Goal: Transaction & Acquisition: Obtain resource

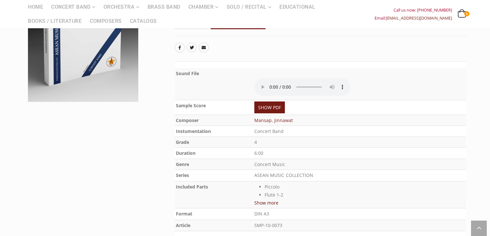
scroll to position [154, 0]
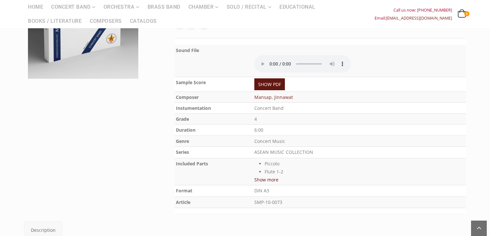
click at [262, 82] on link "SHOW PDF" at bounding box center [269, 84] width 31 height 12
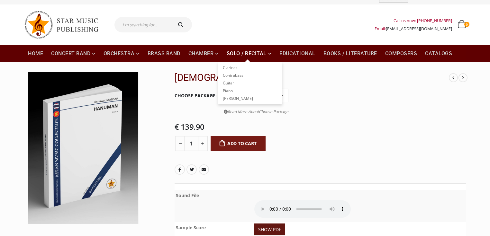
scroll to position [0, 0]
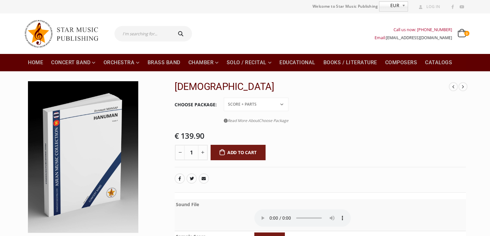
click at [269, 105] on select "Conductor Score PDF File Score + Parts Score + Parts + PDF File" at bounding box center [256, 105] width 65 height 14
click at [224, 98] on select "Conductor Score PDF File Score + Parts Score + Parts + PDF File" at bounding box center [256, 105] width 65 height 14
click at [259, 103] on select "Conductor Score PDF File Score + Parts Score + Parts + PDF File" at bounding box center [256, 105] width 65 height 14
click at [224, 98] on select "Conductor Score PDF File Score + Parts Score + Parts + PDF File" at bounding box center [256, 105] width 65 height 14
click at [254, 109] on select "Conductor Score PDF File Score + Parts Score + Parts + PDF File" at bounding box center [256, 105] width 65 height 14
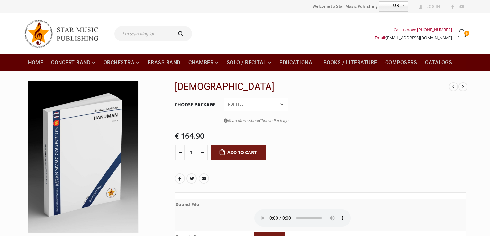
click at [224, 98] on select "Conductor Score PDF File Score + Parts Score + Parts + PDF File" at bounding box center [256, 105] width 65 height 14
select select "pdf-file"
click at [169, 64] on link "Brass Band" at bounding box center [164, 62] width 41 height 17
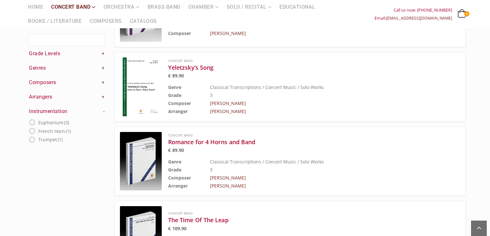
scroll to position [180, 0]
